Goal: Task Accomplishment & Management: Complete application form

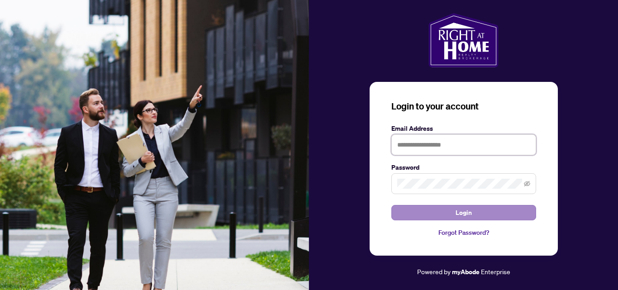
type input "**********"
click at [466, 211] on span "Login" at bounding box center [464, 213] width 16 height 14
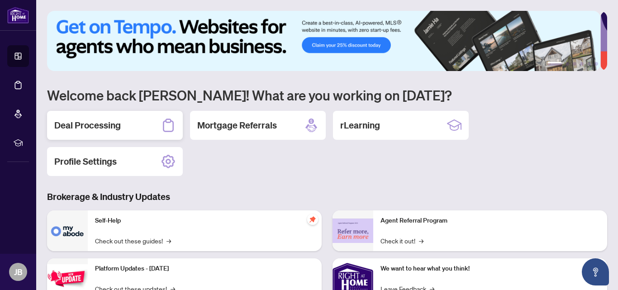
click at [113, 125] on h2 "Deal Processing" at bounding box center [87, 125] width 67 height 13
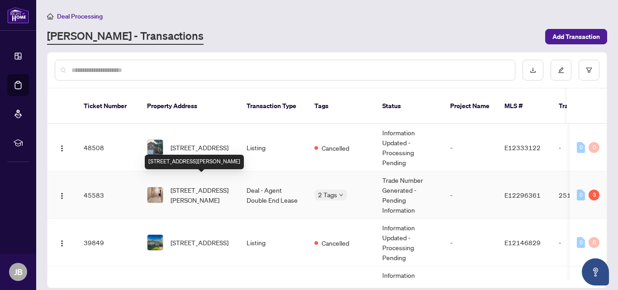
click at [229, 187] on span "[STREET_ADDRESS][PERSON_NAME]" at bounding box center [202, 195] width 62 height 20
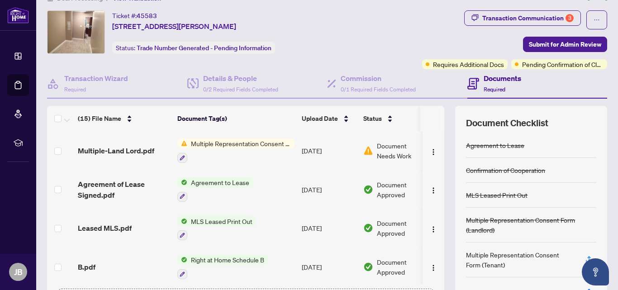
scroll to position [61, 0]
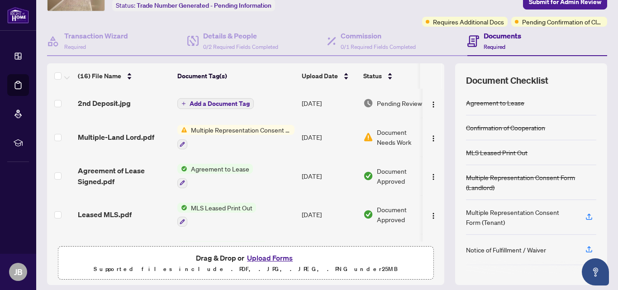
click at [257, 129] on span "Multiple Representation Consent Form (Landlord)" at bounding box center [240, 130] width 107 height 10
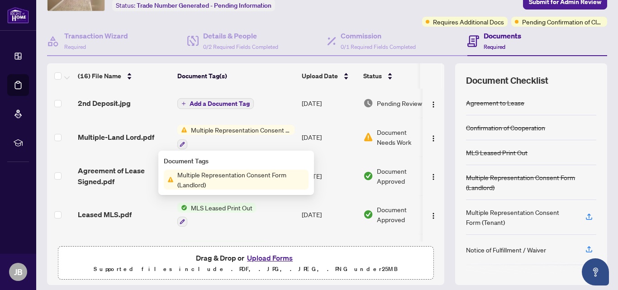
click at [257, 129] on span "Multiple Representation Consent Form (Landlord)" at bounding box center [240, 130] width 107 height 10
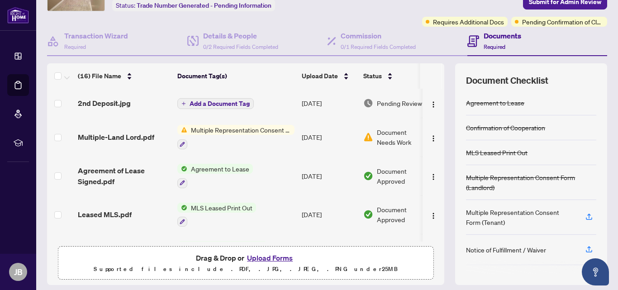
click at [264, 132] on span "Multiple Representation Consent Form (Landlord)" at bounding box center [240, 130] width 107 height 10
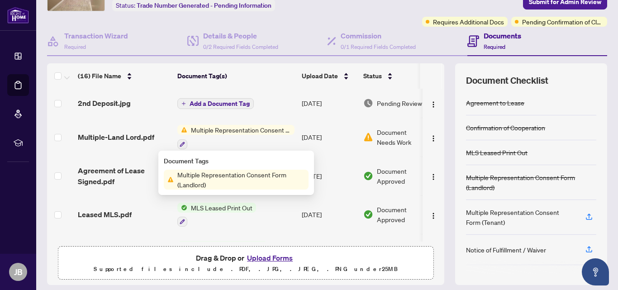
click at [231, 174] on span "Multiple Representation Consent Form (Landlord)" at bounding box center [241, 180] width 135 height 20
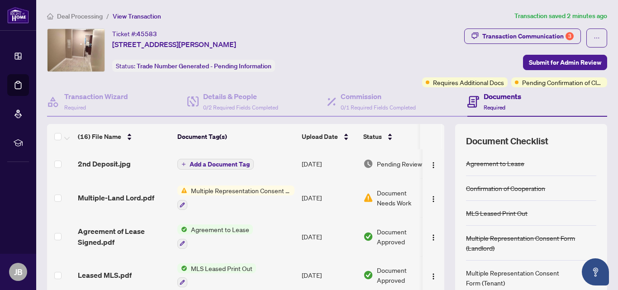
click at [389, 198] on span "Document Needs Work" at bounding box center [400, 198] width 47 height 20
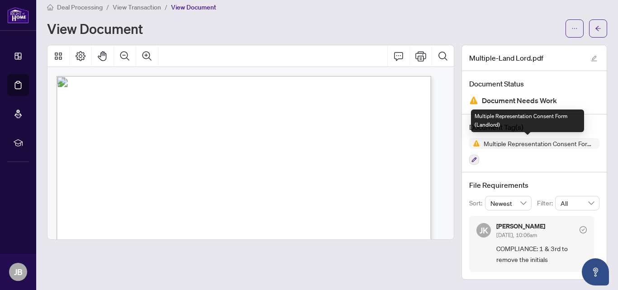
click at [480, 142] on span "Multiple Representation Consent Form (Landlord)" at bounding box center [540, 143] width 120 height 6
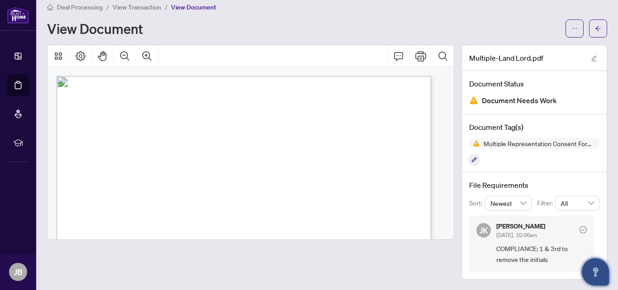
click at [595, 264] on button "Open asap" at bounding box center [595, 272] width 27 height 27
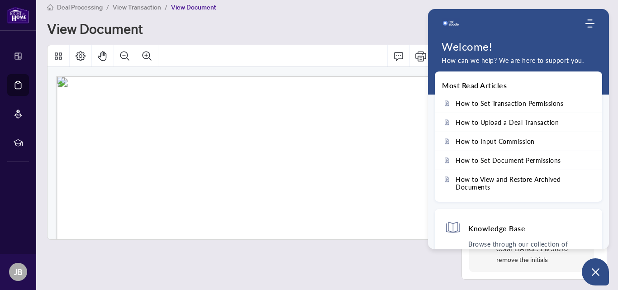
click at [332, 9] on div "Deal Processing / View Transaction / View Document" at bounding box center [327, 7] width 561 height 10
click at [362, 11] on div "Deal Processing / View Transaction / View Document" at bounding box center [327, 7] width 561 height 10
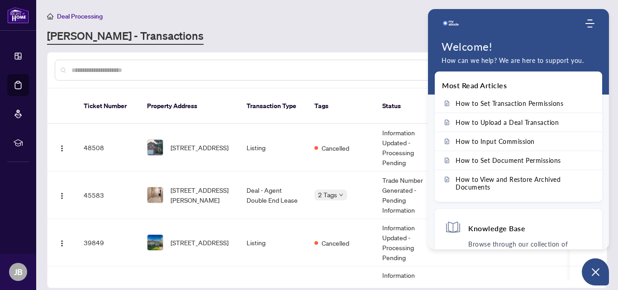
click at [318, 22] on div "Deal Processing [PERSON_NAME] - Transactions Add Transaction" at bounding box center [327, 28] width 561 height 34
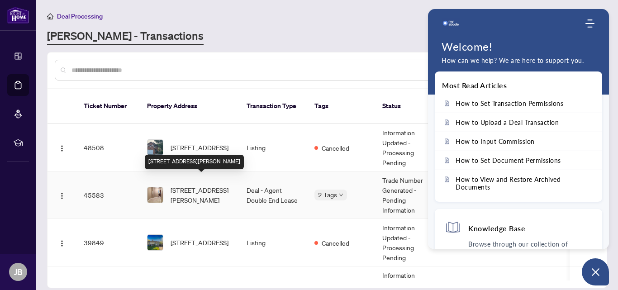
click at [179, 187] on span "[STREET_ADDRESS][PERSON_NAME]" at bounding box center [202, 195] width 62 height 20
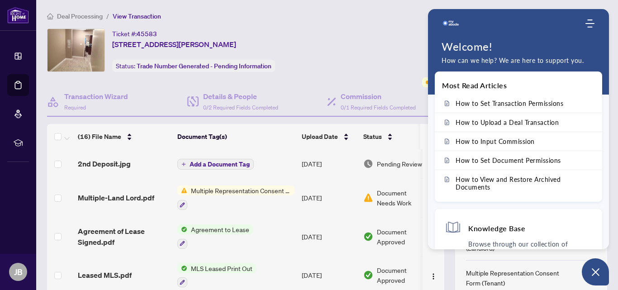
click at [380, 5] on main "Deal Processing / View Transaction Transaction saved 3 minutes ago Ticket #: 45…" at bounding box center [327, 145] width 582 height 290
click at [430, 196] on img "button" at bounding box center [433, 199] width 7 height 7
click at [586, 20] on icon "Modules Menu" at bounding box center [590, 23] width 9 height 9
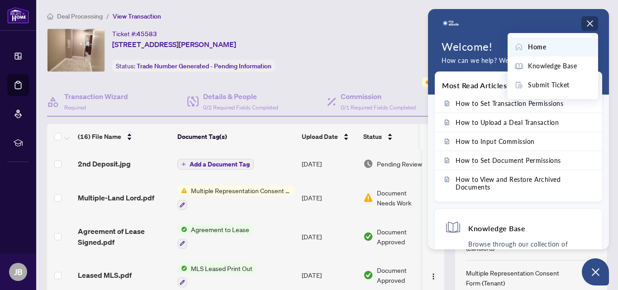
click at [533, 43] on span "Home" at bounding box center [537, 47] width 18 height 10
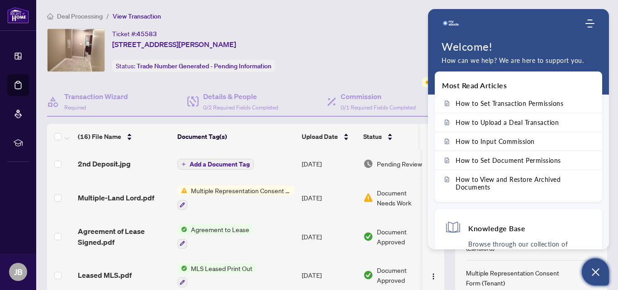
click at [596, 272] on icon "Open asap" at bounding box center [596, 272] width 8 height 8
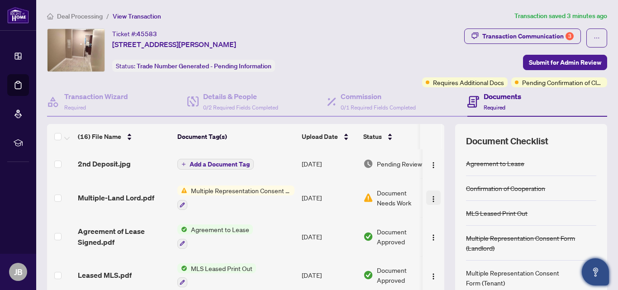
click at [430, 201] on img "button" at bounding box center [433, 199] width 7 height 7
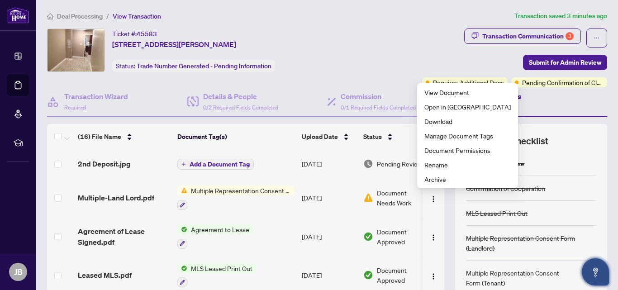
click at [384, 200] on span "Document Needs Work" at bounding box center [400, 198] width 47 height 20
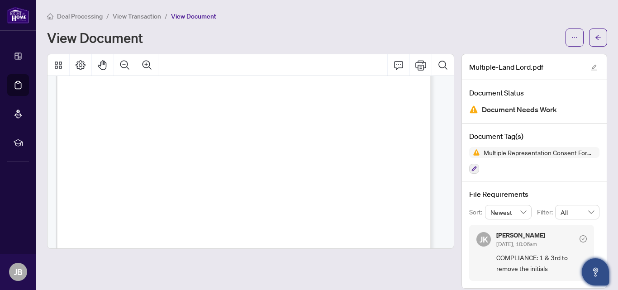
scroll to position [331, 0]
click at [580, 237] on icon "check-circle" at bounding box center [583, 238] width 7 height 7
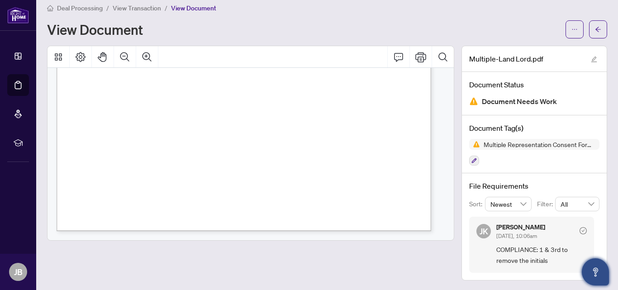
scroll to position [9, 0]
click at [519, 246] on span "COMPLIANCE: 1 & 3rd to remove the initials" at bounding box center [542, 254] width 91 height 21
click at [499, 80] on h4 "Document Status" at bounding box center [535, 83] width 130 height 11
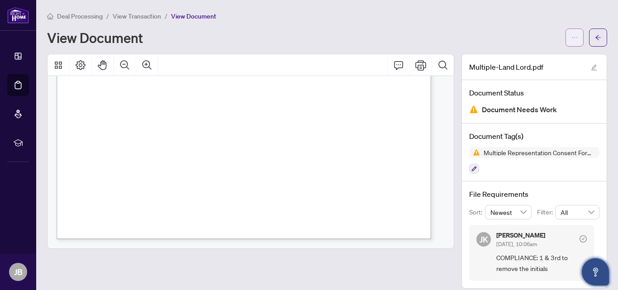
click at [566, 39] on button "button" at bounding box center [575, 38] width 18 height 18
click at [493, 19] on div "Deal Processing / View Transaction / View Document" at bounding box center [327, 16] width 561 height 10
click at [516, 172] on div "Multiple Representation Consent Form (Landlord)" at bounding box center [535, 160] width 130 height 27
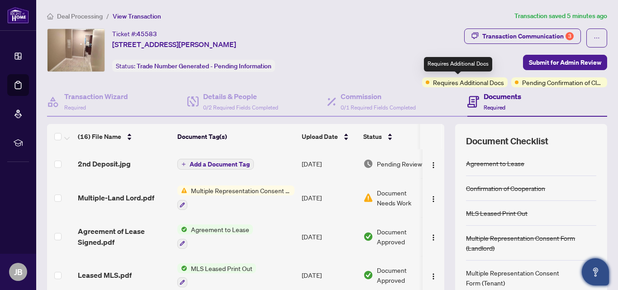
click at [453, 86] on span "Requires Additional Docs" at bounding box center [468, 82] width 71 height 10
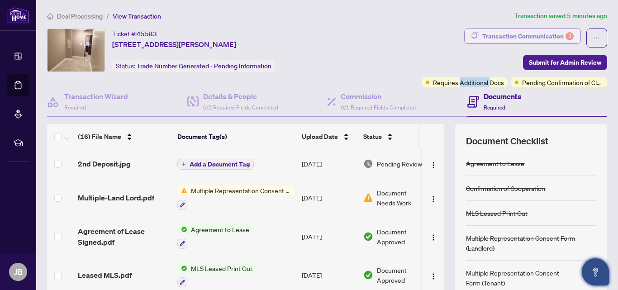
click at [524, 39] on div "Transaction Communication 3" at bounding box center [528, 36] width 91 height 14
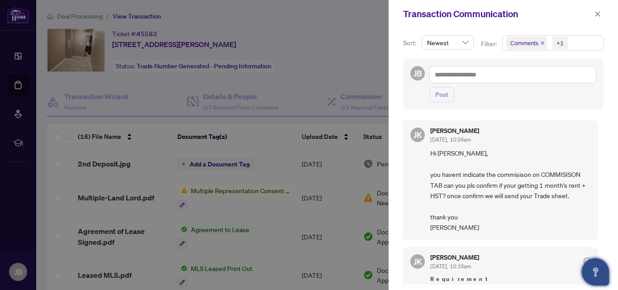
click at [349, 19] on div at bounding box center [309, 145] width 618 height 290
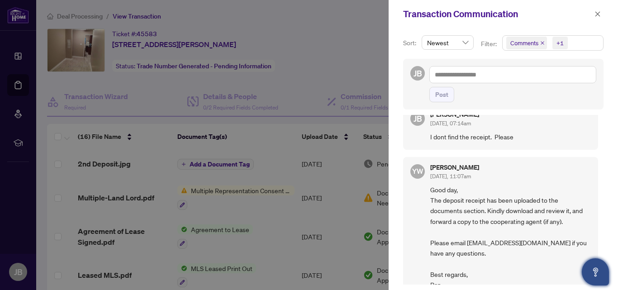
scroll to position [407, 0]
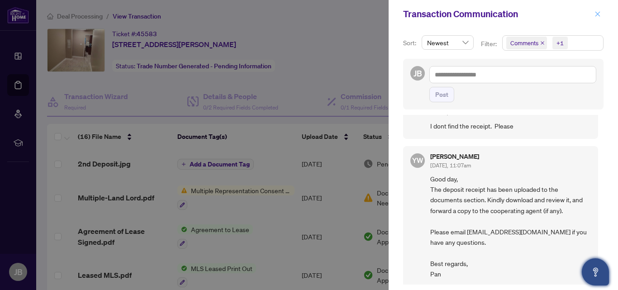
click at [599, 14] on icon "close" at bounding box center [598, 14] width 6 height 6
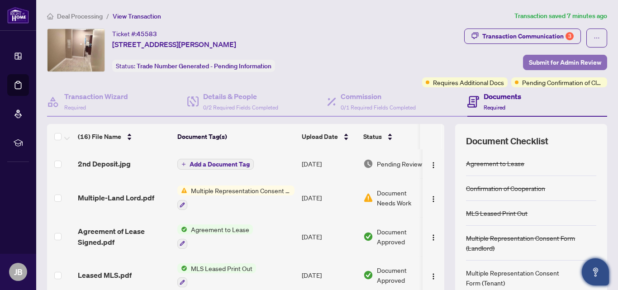
click at [536, 63] on span "Submit for Admin Review" at bounding box center [565, 62] width 72 height 14
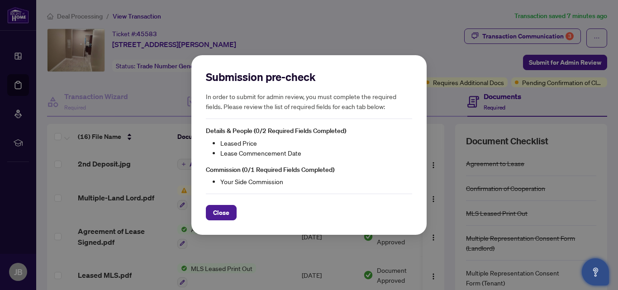
click at [222, 210] on span "Close" at bounding box center [221, 213] width 16 height 14
click at [222, 210] on div "Submission pre-check In order to submit for admin review, you must complete the…" at bounding box center [309, 145] width 618 height 290
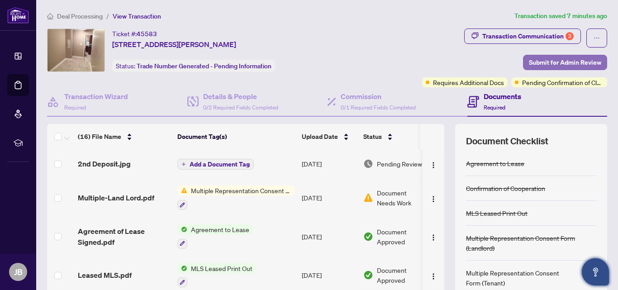
click at [544, 62] on span "Submit for Admin Review" at bounding box center [565, 62] width 72 height 14
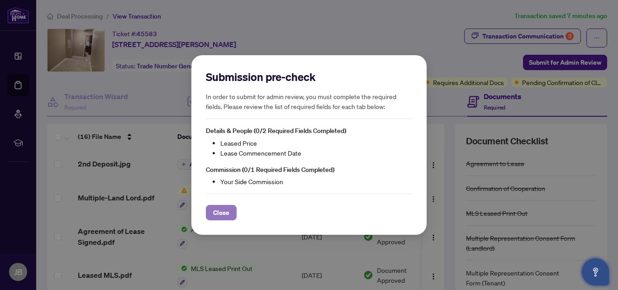
click at [224, 210] on span "Close" at bounding box center [221, 213] width 16 height 14
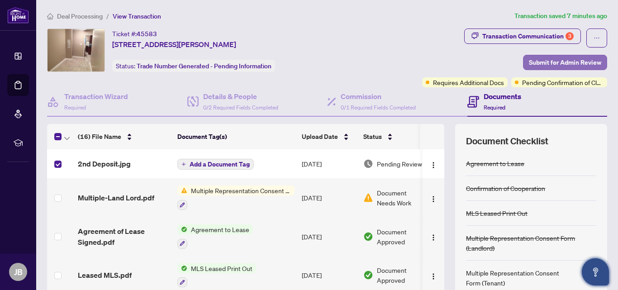
click at [577, 59] on span "Submit for Admin Review" at bounding box center [565, 62] width 72 height 14
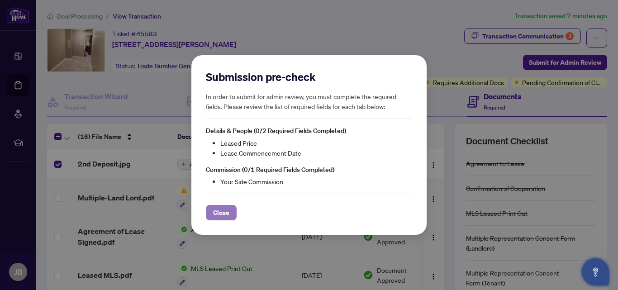
click at [223, 214] on span "Close" at bounding box center [221, 213] width 16 height 14
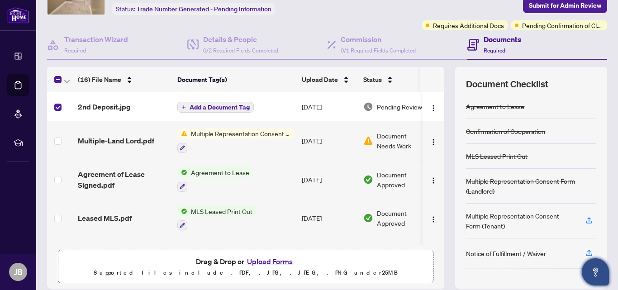
scroll to position [89, 0]
